Goal: Information Seeking & Learning: Learn about a topic

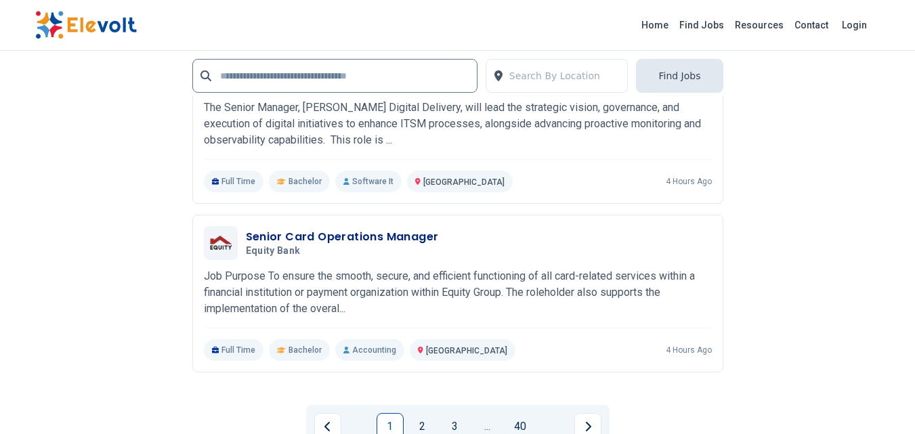
scroll to position [2979, 0]
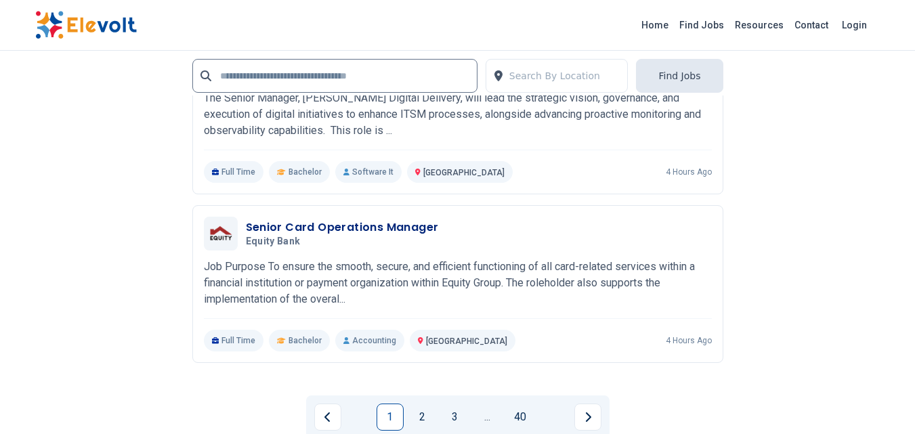
click at [422, 416] on link "2" at bounding box center [422, 417] width 27 height 27
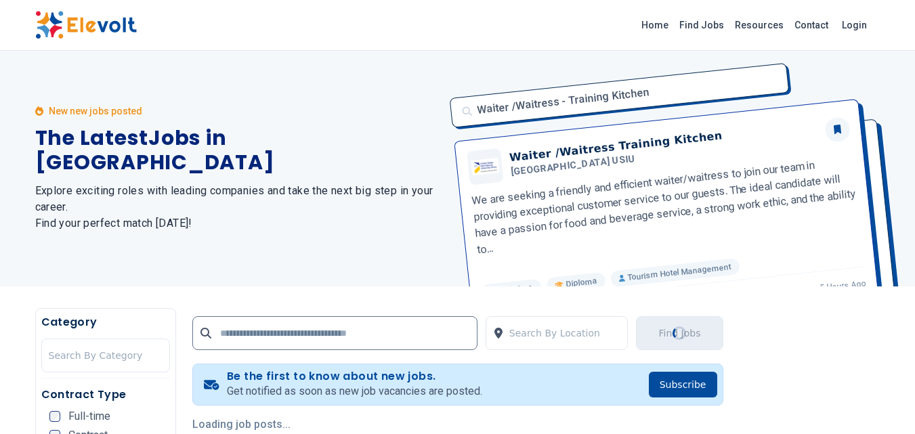
scroll to position [0, 0]
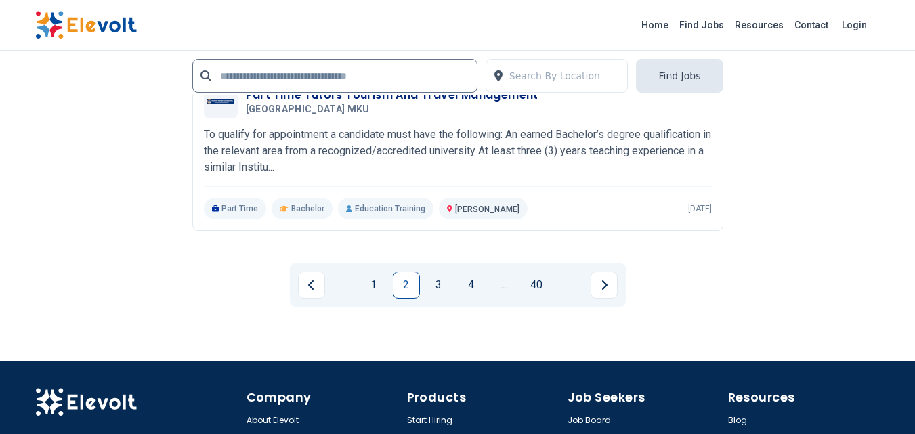
scroll to position [3114, 0]
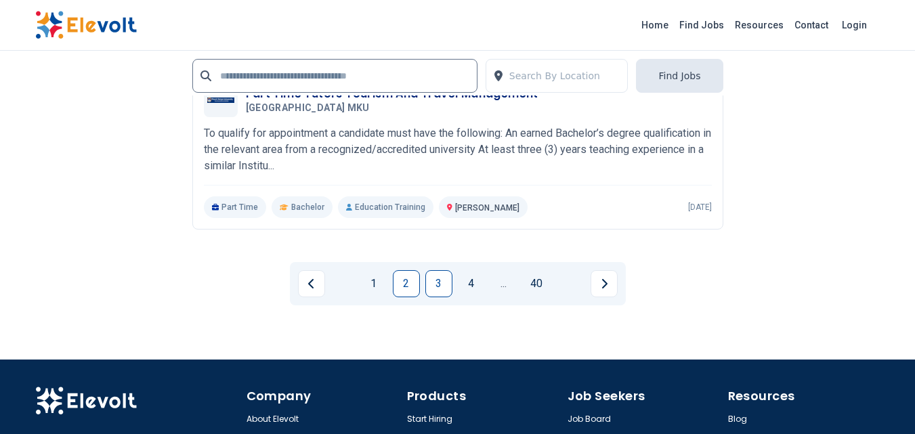
click at [435, 286] on link "3" at bounding box center [438, 283] width 27 height 27
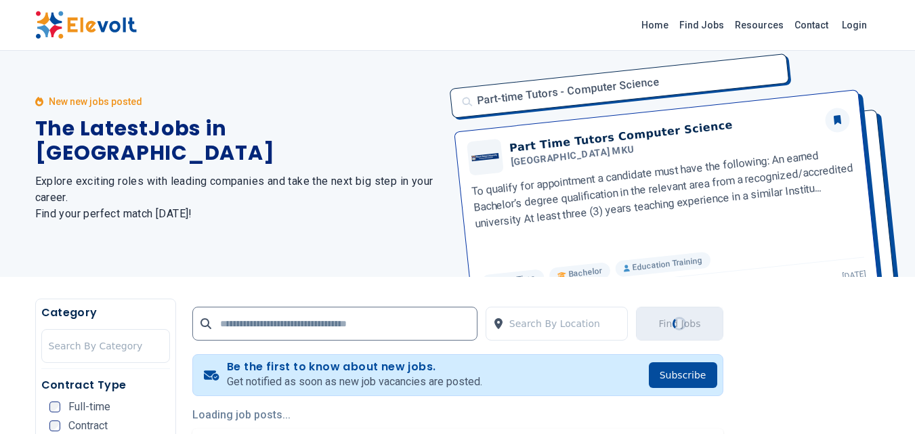
scroll to position [0, 0]
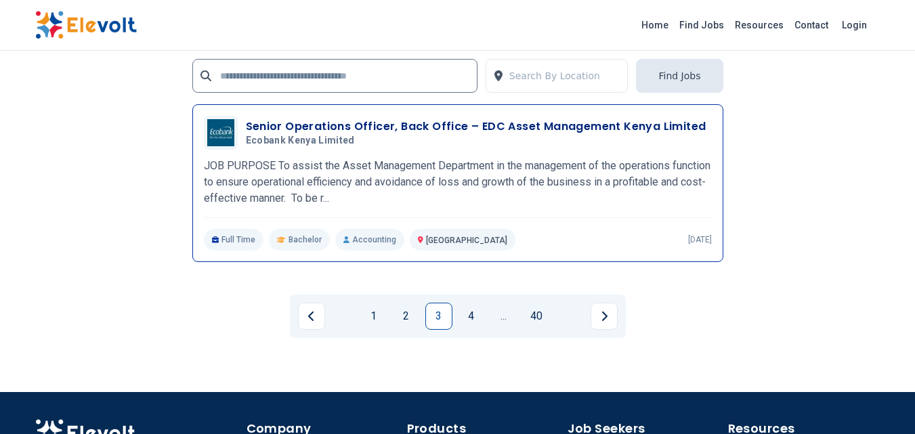
scroll to position [3182, 0]
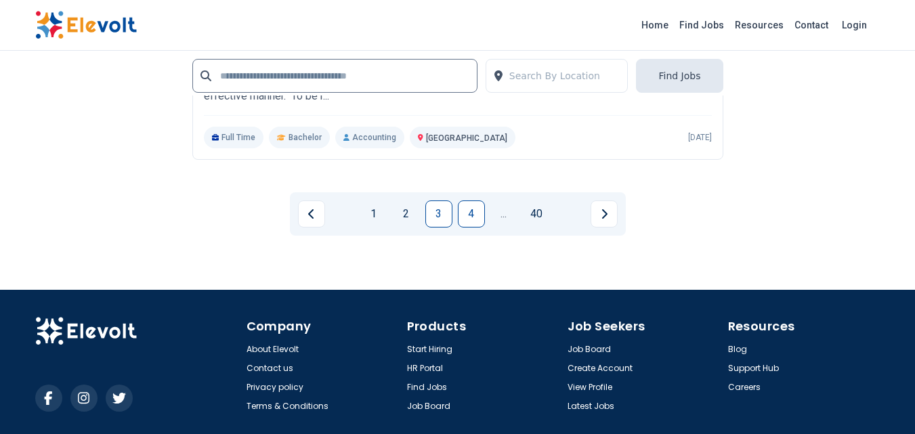
click at [466, 218] on link "4" at bounding box center [471, 213] width 27 height 27
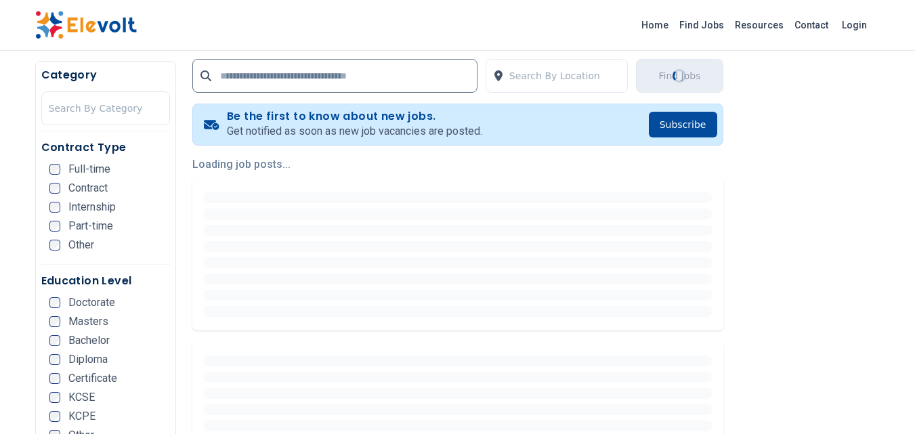
scroll to position [339, 0]
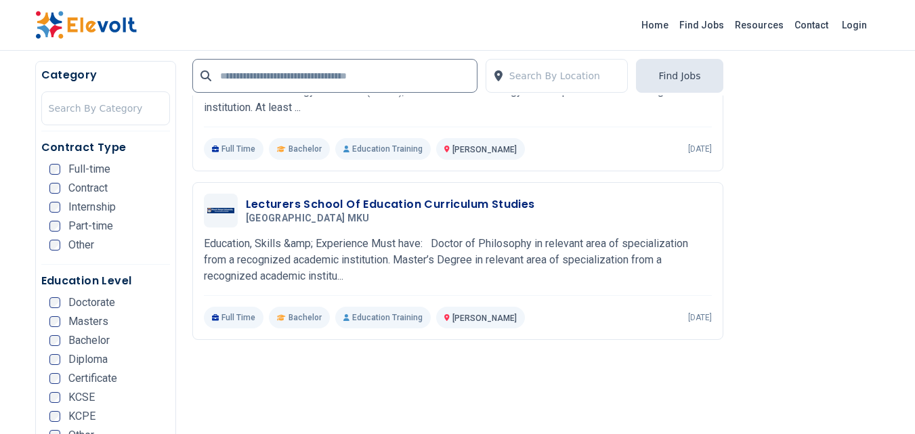
scroll to position [1016, 0]
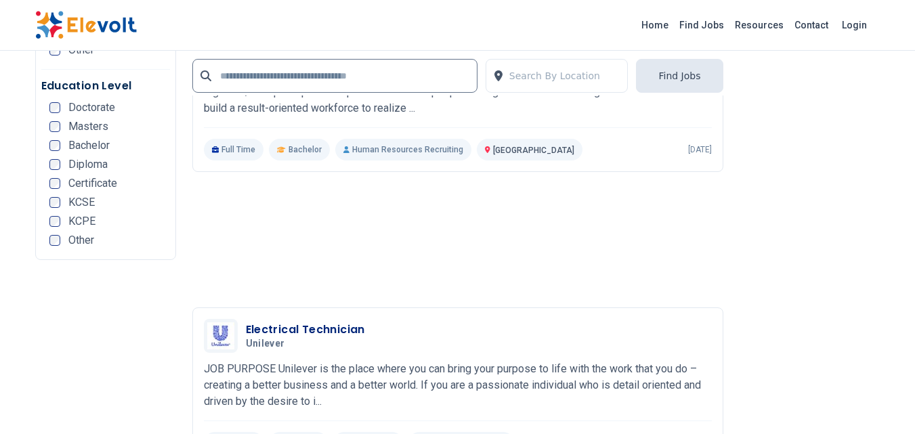
scroll to position [2979, 0]
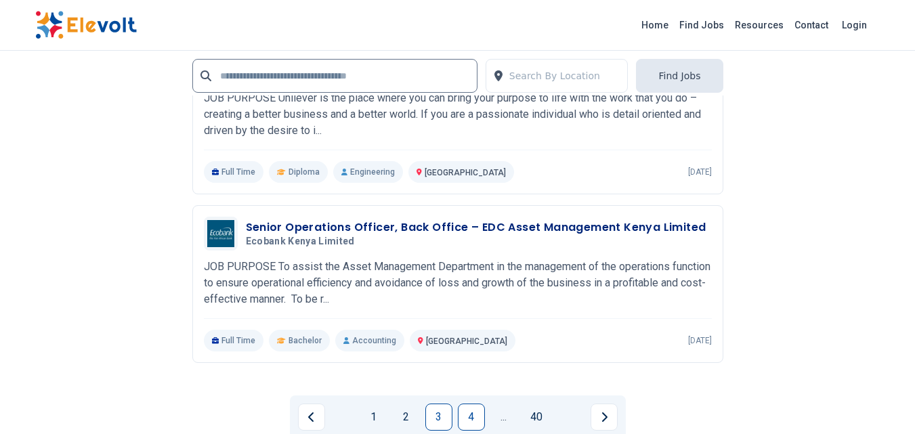
click at [475, 414] on link "4" at bounding box center [471, 417] width 27 height 27
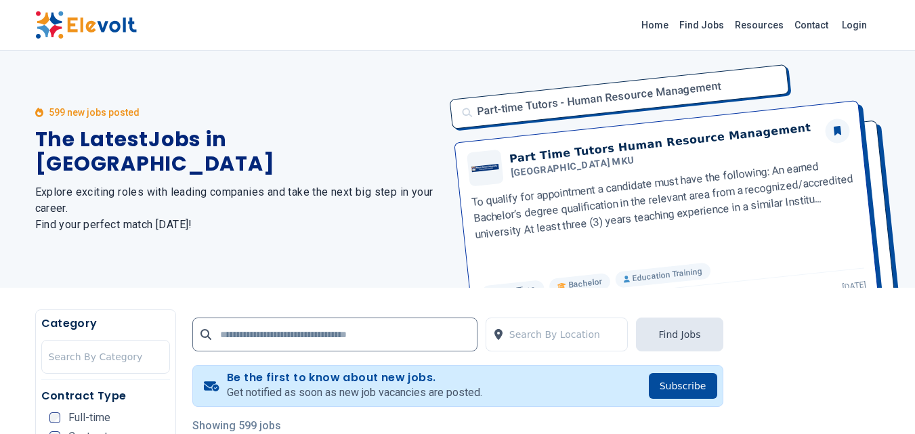
scroll to position [339, 0]
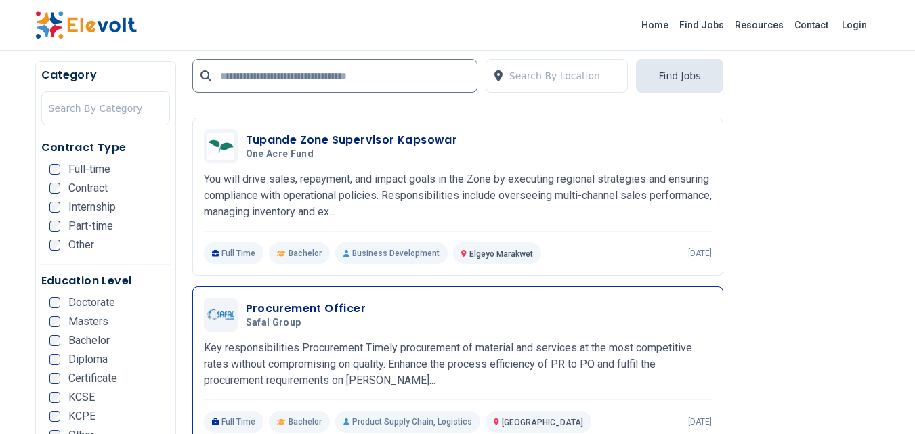
scroll to position [2370, 0]
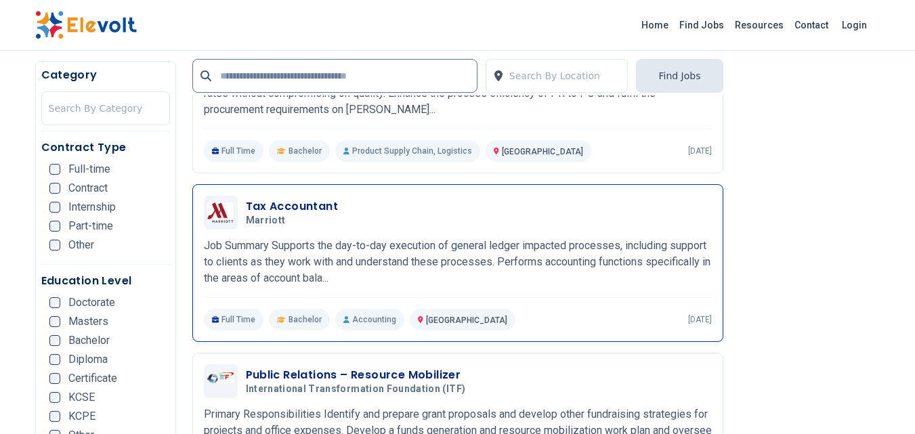
click at [452, 253] on p "Job Summary Supports the day-to-day execution of general ledger impacted proces…" at bounding box center [458, 262] width 508 height 49
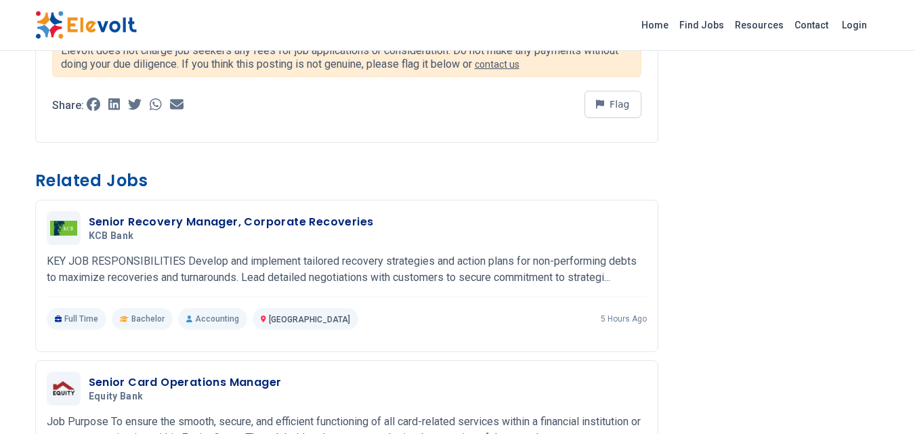
scroll to position [1387, 0]
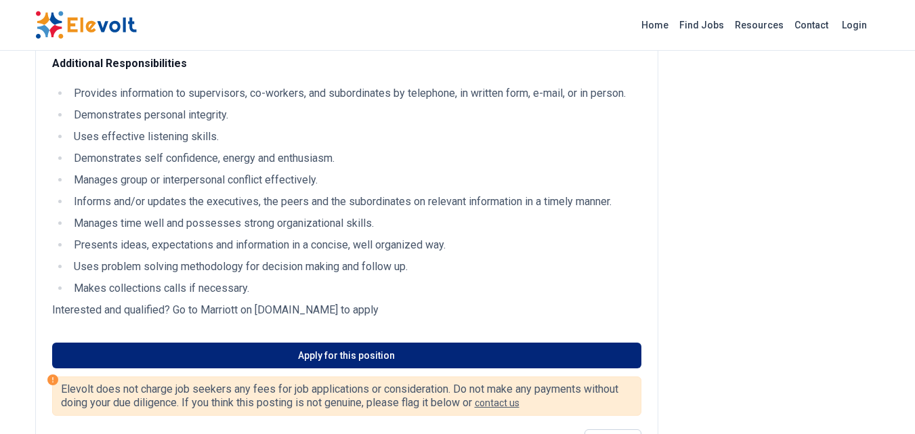
click at [353, 349] on link "Apply for this position" at bounding box center [346, 356] width 589 height 26
